Goal: Task Accomplishment & Management: Use online tool/utility

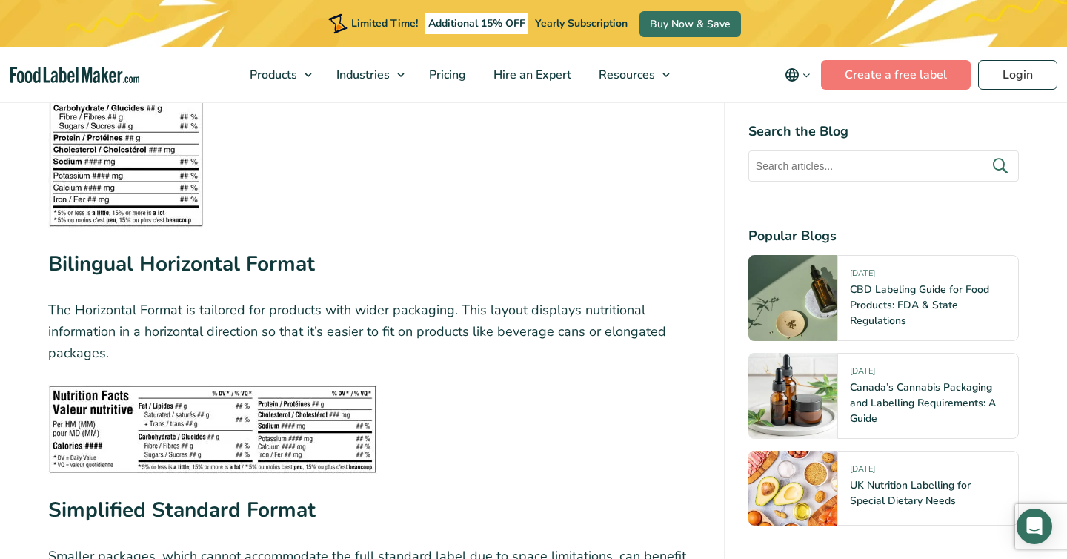
scroll to position [2967, 0]
click at [899, 73] on link "Create a free label" at bounding box center [896, 75] width 150 height 30
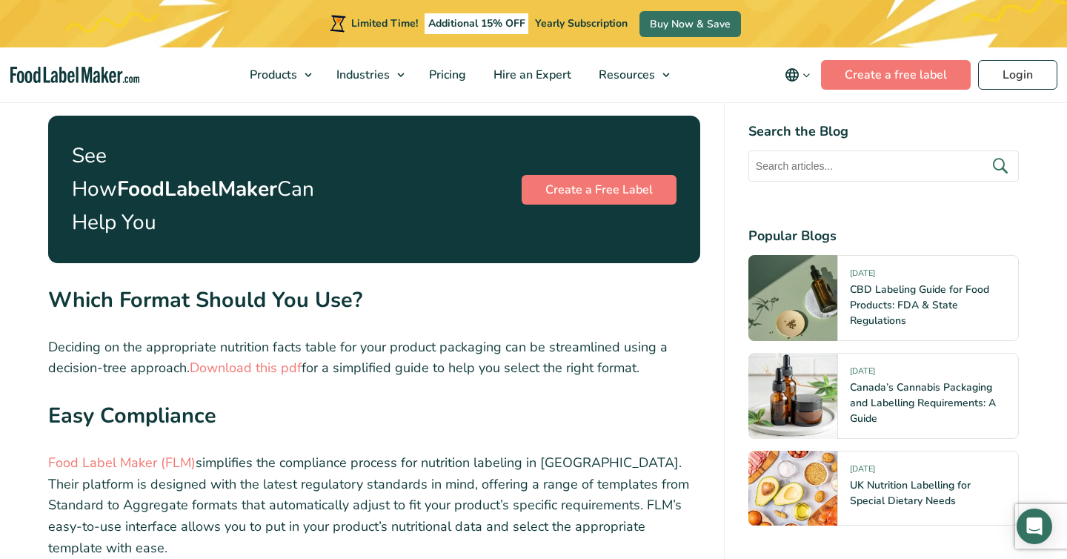
scroll to position [5193, 0]
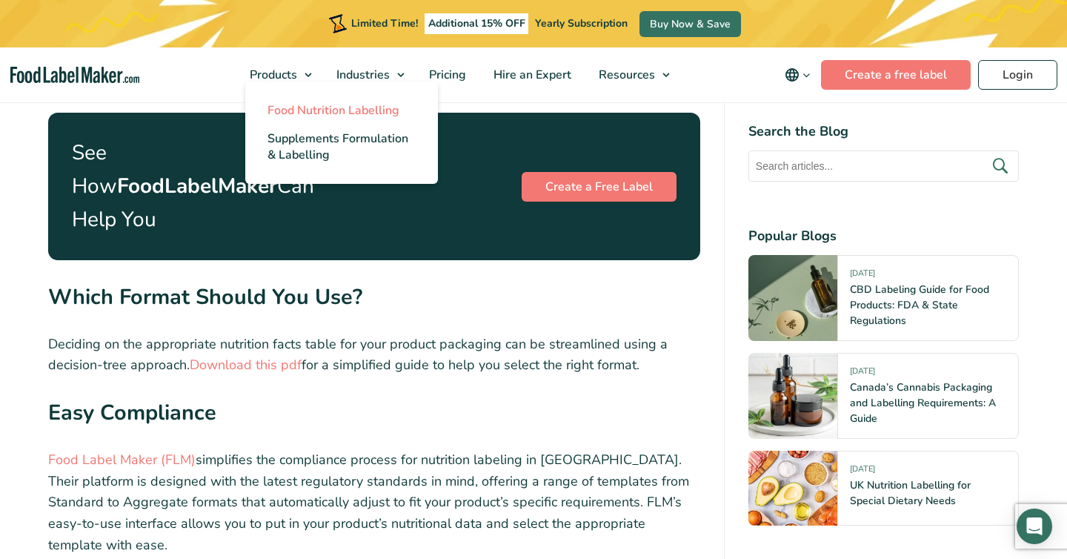
click at [295, 110] on span "Food Nutrition Labelling" at bounding box center [334, 110] width 132 height 16
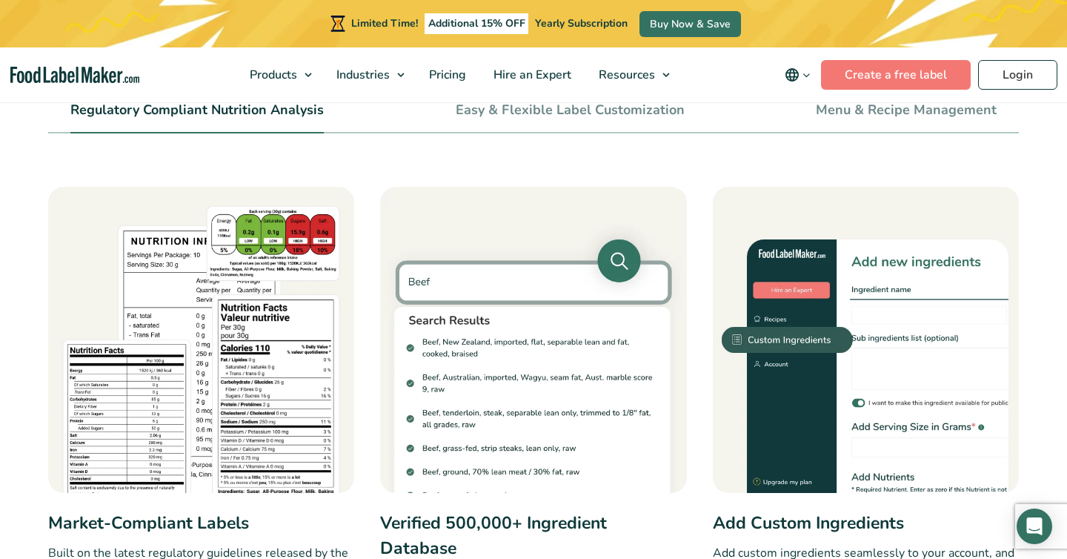
scroll to position [514, 0]
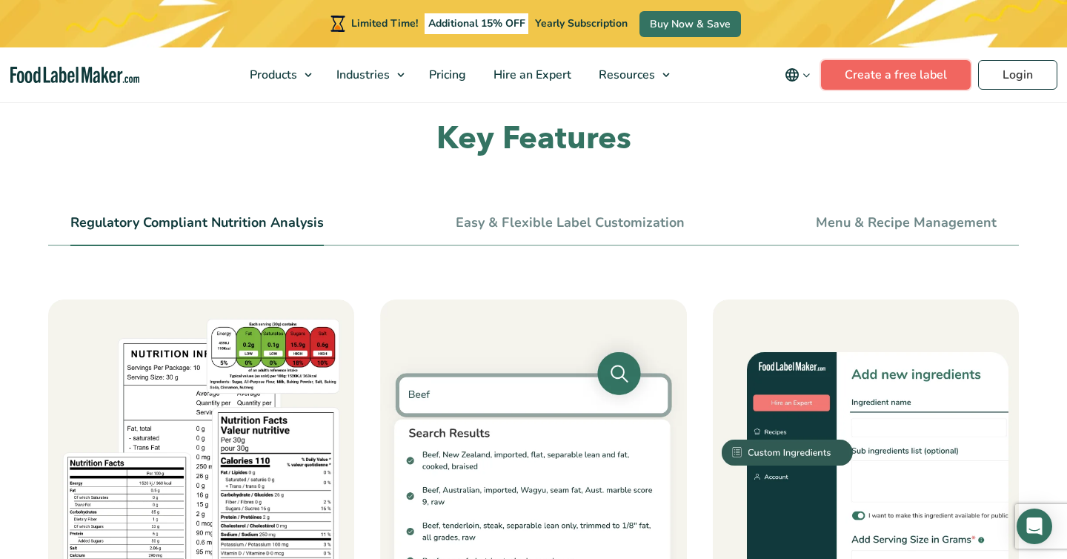
click at [855, 84] on link "Create a free label" at bounding box center [896, 75] width 150 height 30
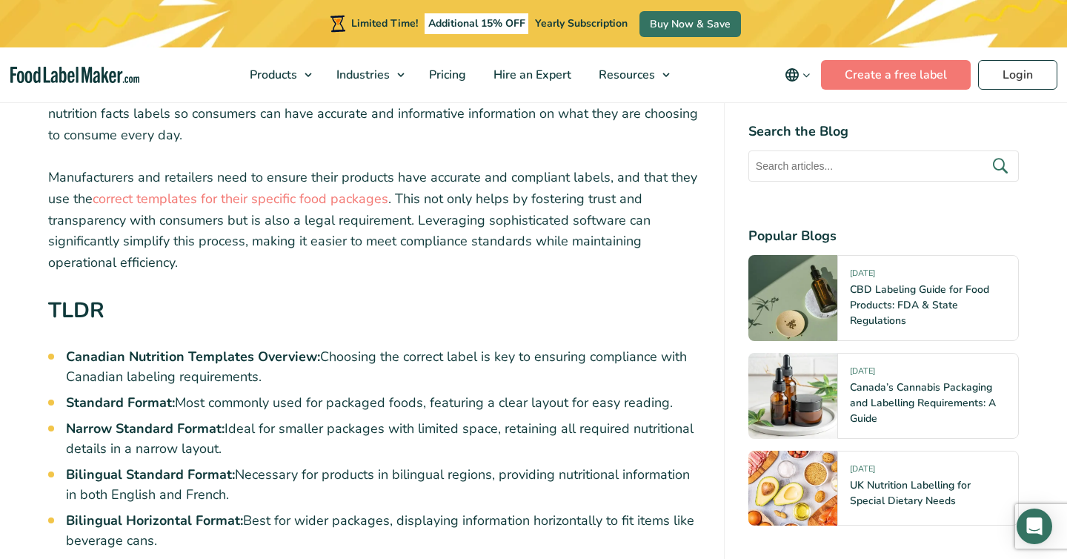
scroll to position [546, 0]
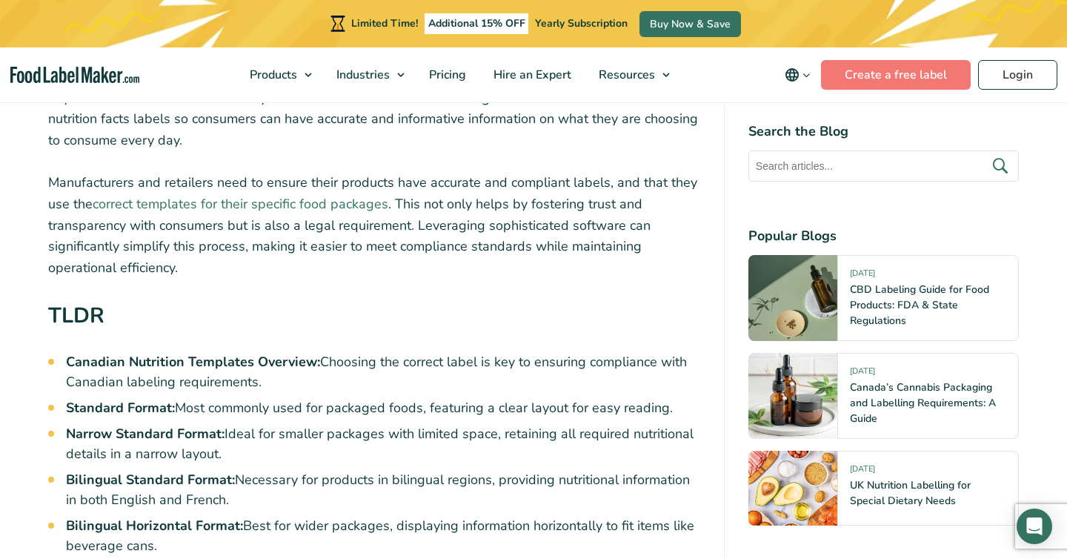
click at [321, 195] on link "correct templates for their specific food packages" at bounding box center [241, 204] width 296 height 18
